Goal: Information Seeking & Learning: Check status

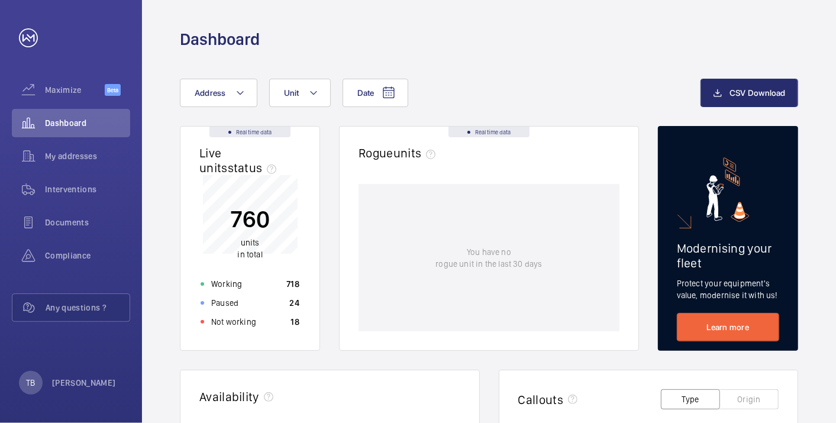
click at [260, 318] on div "Not working 18" at bounding box center [249, 321] width 113 height 19
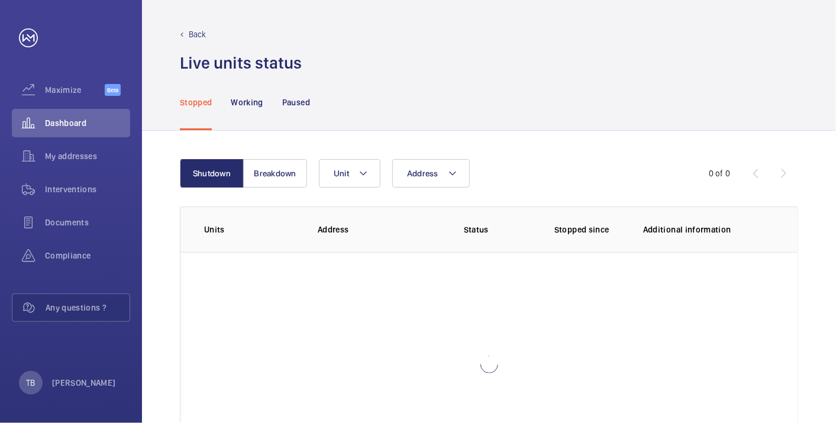
scroll to position [81, 0]
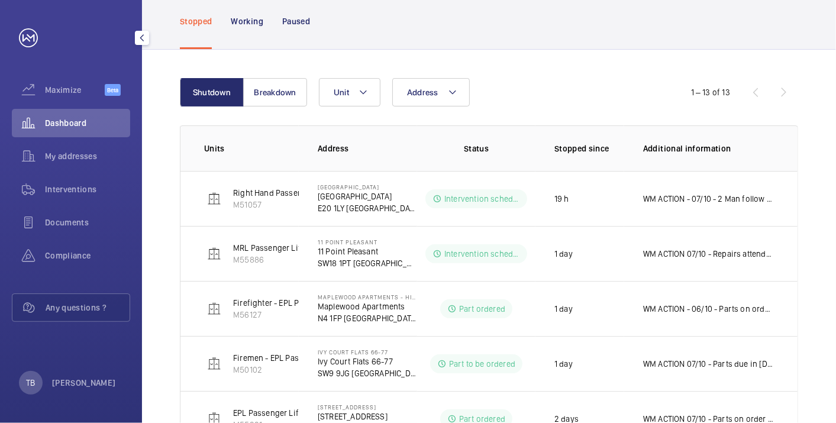
click at [85, 133] on div "Dashboard" at bounding box center [71, 123] width 118 height 28
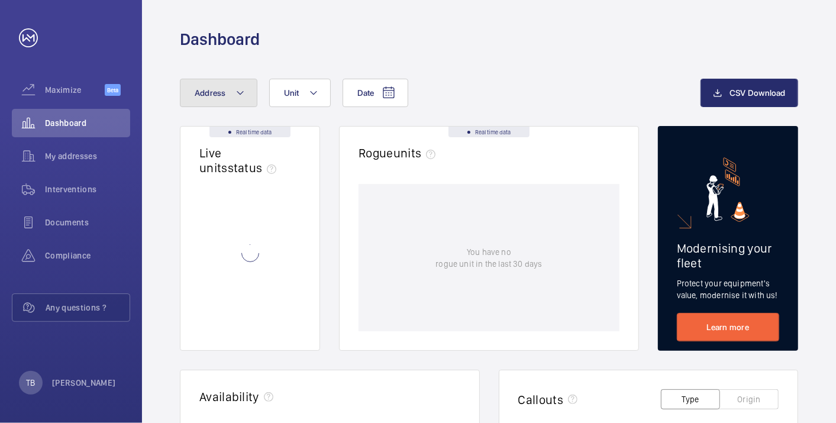
click at [211, 88] on span "Address" at bounding box center [210, 92] width 31 height 9
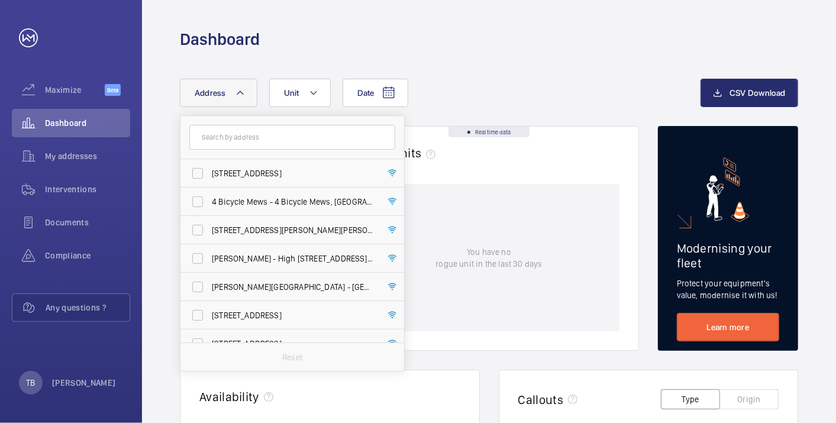
click at [211, 88] on span "Address" at bounding box center [210, 92] width 31 height 9
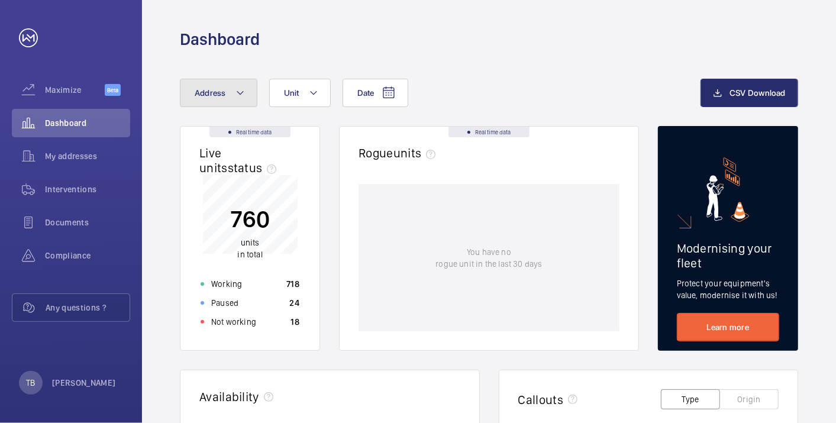
click at [216, 105] on button "Address" at bounding box center [218, 93] width 77 height 28
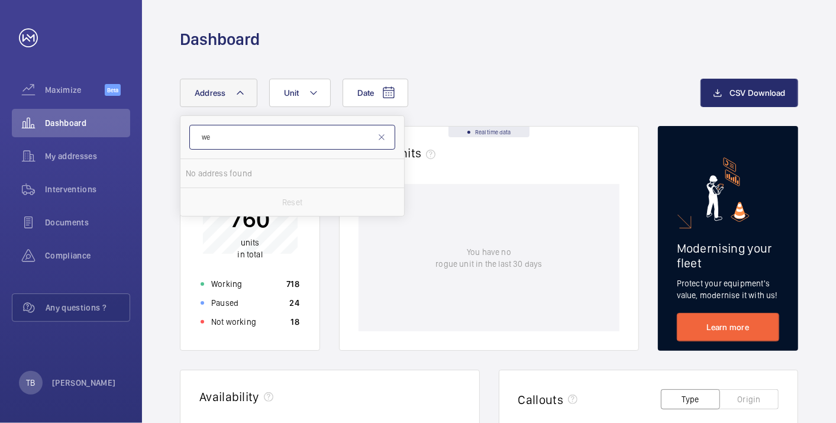
type input "w"
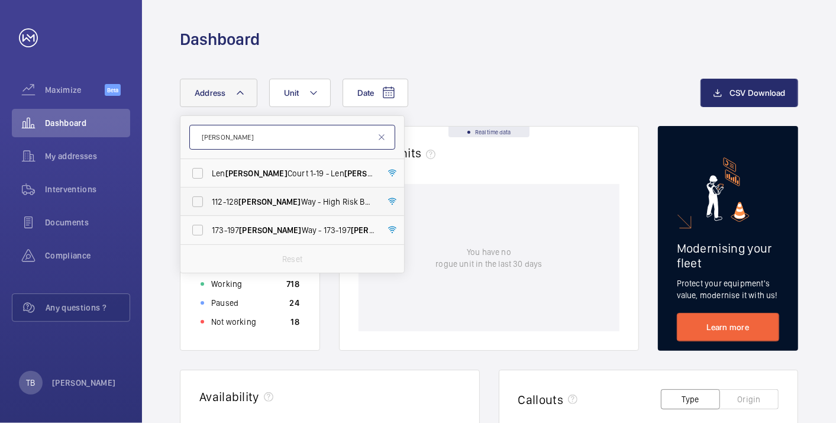
type input "williams"
click at [267, 201] on span "Williams" at bounding box center [269, 201] width 62 height 9
click at [209, 201] on input "112-128 Williams Way - High Risk Building - 112-128 Williams Way, LONDON HA0 2FN" at bounding box center [198, 202] width 24 height 24
checkbox input "true"
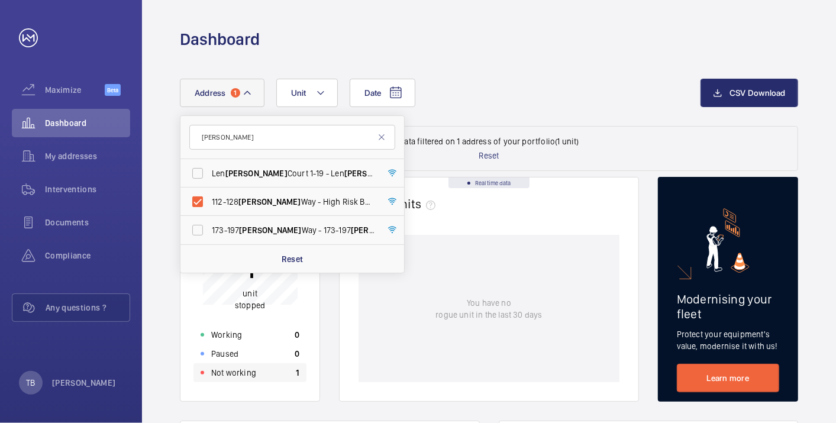
click at [245, 376] on p "Not working" at bounding box center [233, 373] width 45 height 12
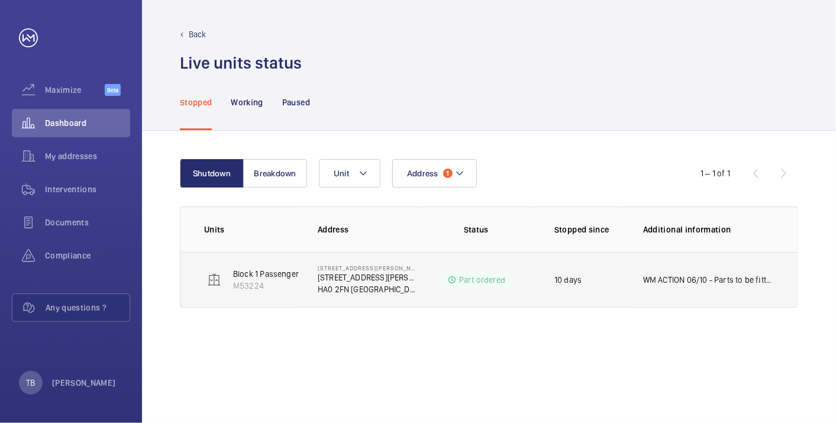
click at [732, 282] on p "WM ACTION 06/10 - Parts to be fitted [DATE] - Parts due in [DATE] 30.09 - Parts…" at bounding box center [708, 280] width 131 height 12
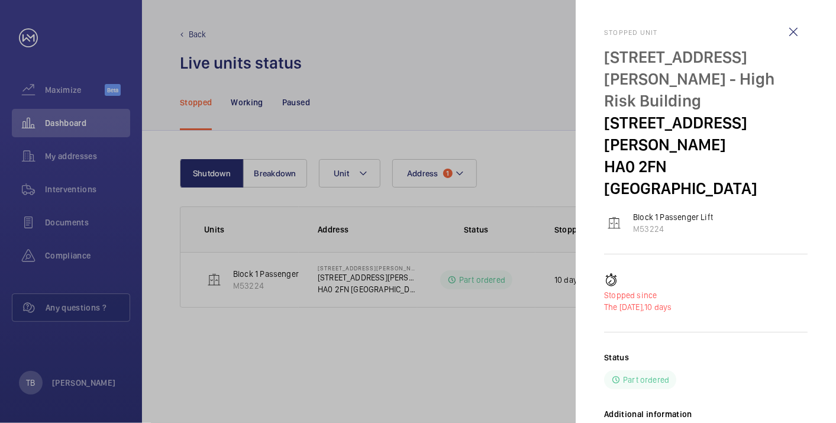
click at [466, 374] on div at bounding box center [418, 211] width 836 height 423
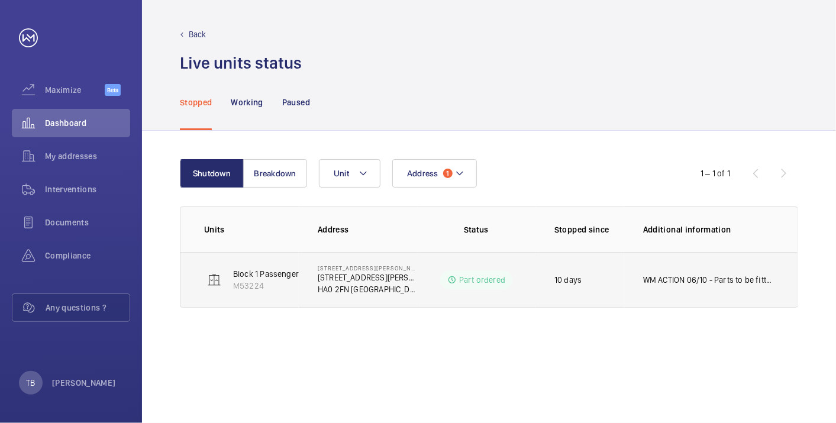
click at [312, 272] on td "112-128 Williams Way - High Risk Building 112-128 Williams Way HA0 2FN LONDON" at bounding box center [358, 280] width 118 height 56
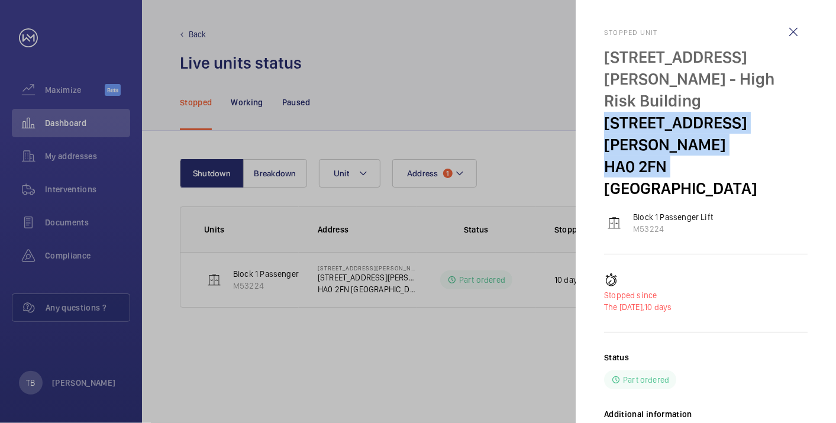
drag, startPoint x: 606, startPoint y: 101, endPoint x: 666, endPoint y: 121, distance: 63.6
click at [666, 121] on div "112-128 Williams Way - High Risk Building 112-128 Williams Way HA0 2FN LONDON" at bounding box center [705, 122] width 203 height 153
copy div "112-128 Williams Way HA0 2FN"
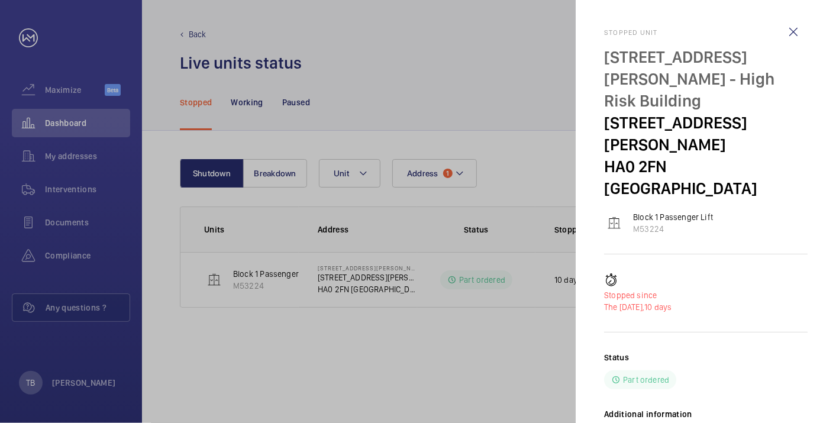
click at [63, 122] on div at bounding box center [418, 211] width 836 height 423
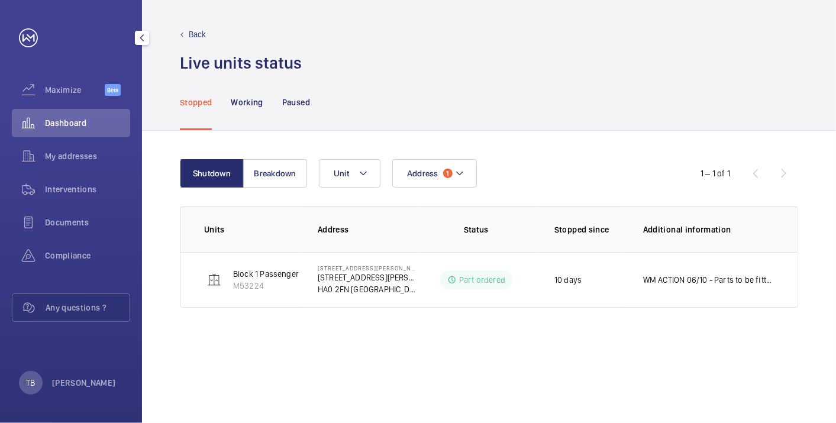
click at [92, 125] on span "Dashboard" at bounding box center [87, 123] width 85 height 12
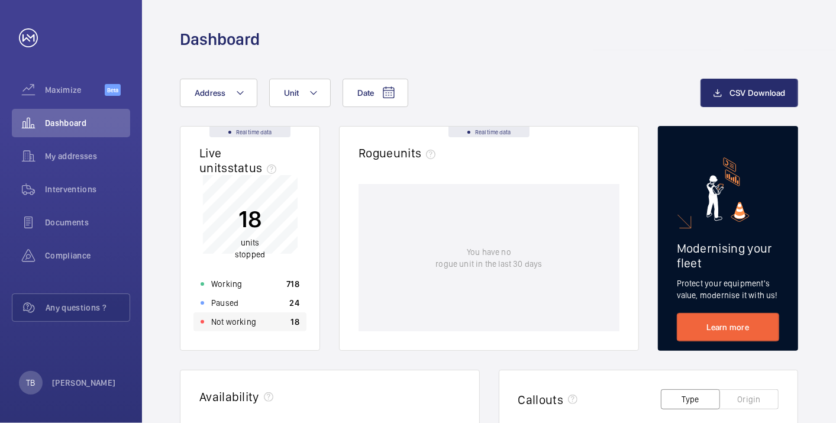
click at [248, 326] on p "Not working" at bounding box center [233, 322] width 45 height 12
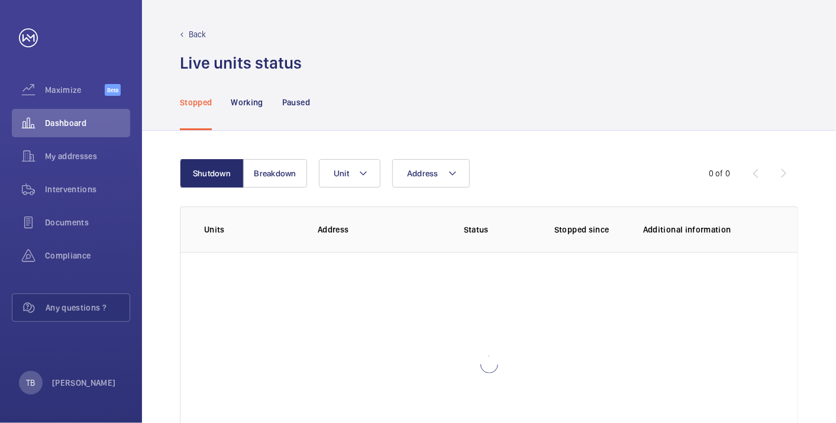
scroll to position [81, 0]
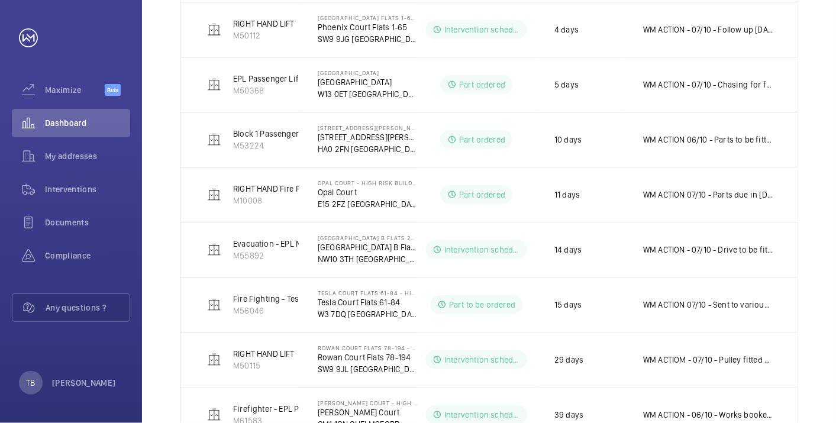
scroll to position [536, 0]
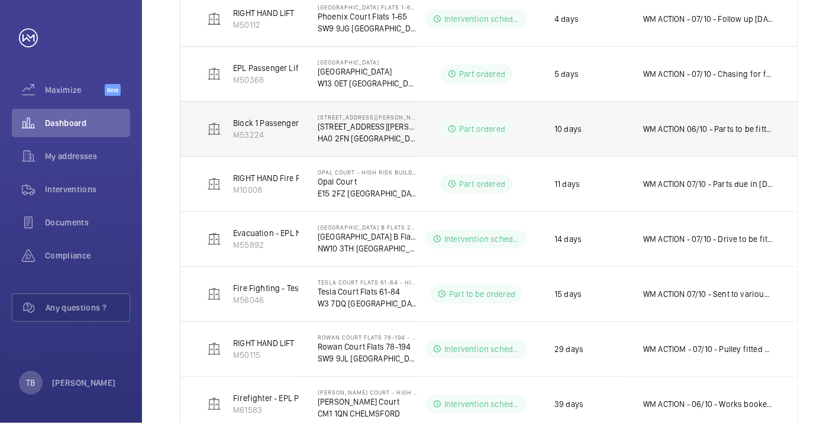
click at [699, 128] on p "WM ACTION 06/10 - Parts to be fitted [DATE] - Parts due in [DATE] 30.09 - Parts…" at bounding box center [708, 129] width 131 height 12
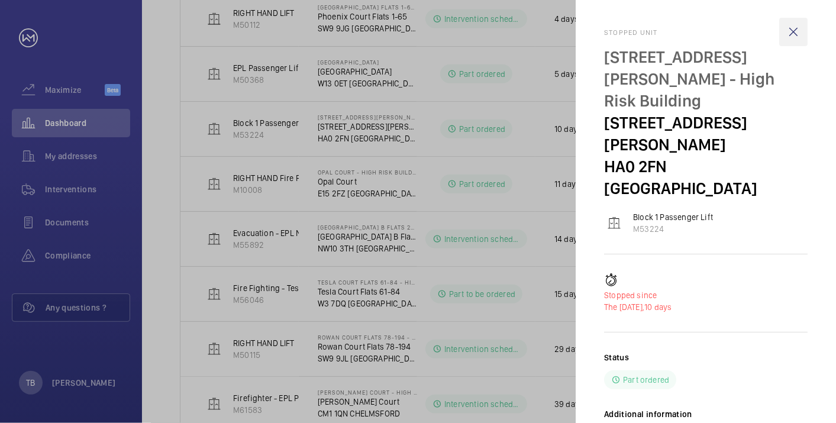
click at [796, 31] on wm-front-icon-button at bounding box center [793, 32] width 28 height 28
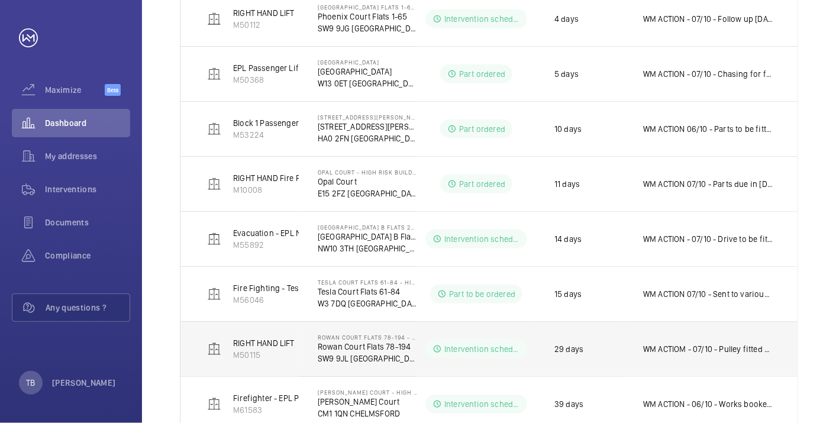
scroll to position [0, 0]
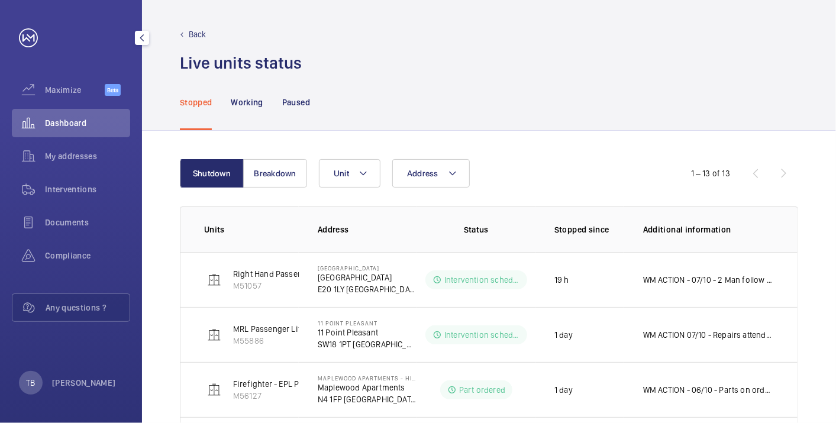
click at [82, 116] on div "Dashboard" at bounding box center [71, 123] width 118 height 28
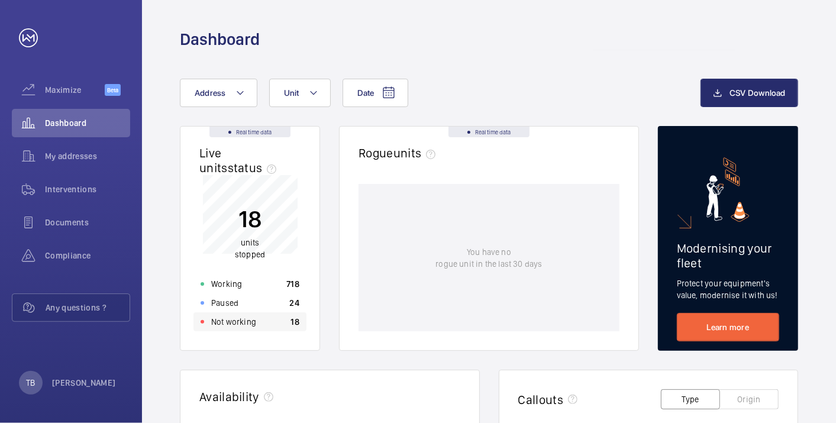
click at [263, 323] on div "Not working 18" at bounding box center [249, 321] width 113 height 19
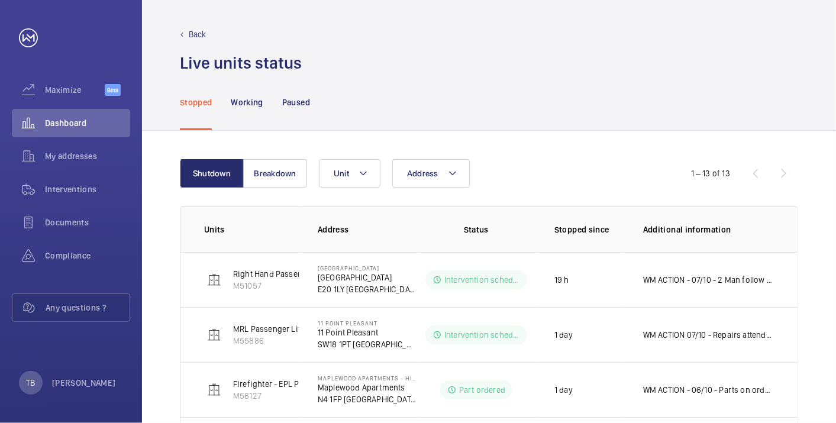
scroll to position [569, 0]
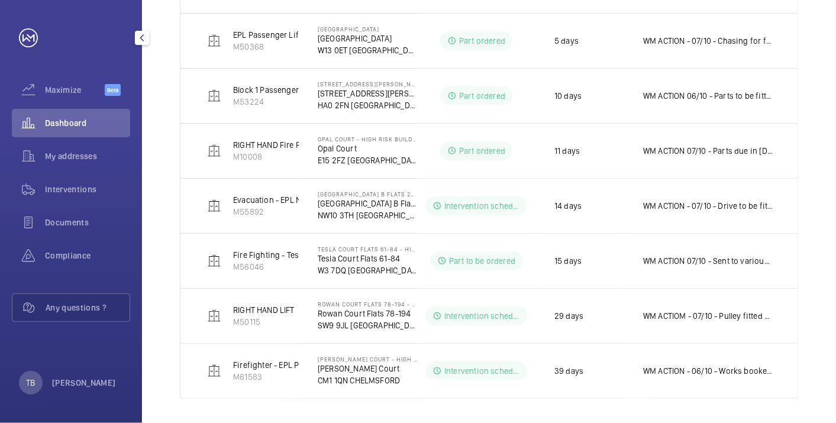
click at [88, 125] on span "Dashboard" at bounding box center [87, 123] width 85 height 12
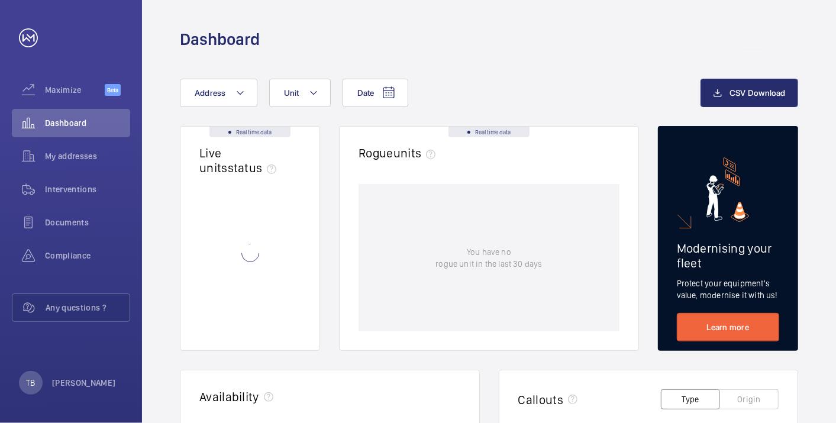
click at [518, 83] on div "Date Address Unit" at bounding box center [440, 93] width 521 height 28
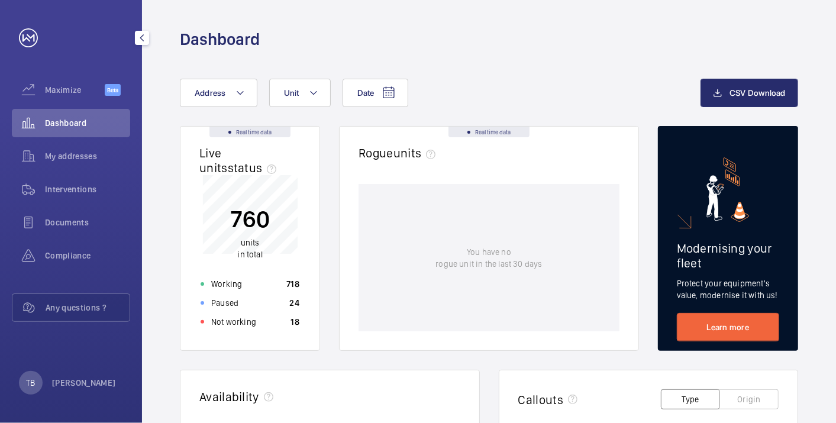
click at [83, 124] on span "Dashboard" at bounding box center [87, 123] width 85 height 12
